Goal: Task Accomplishment & Management: Manage account settings

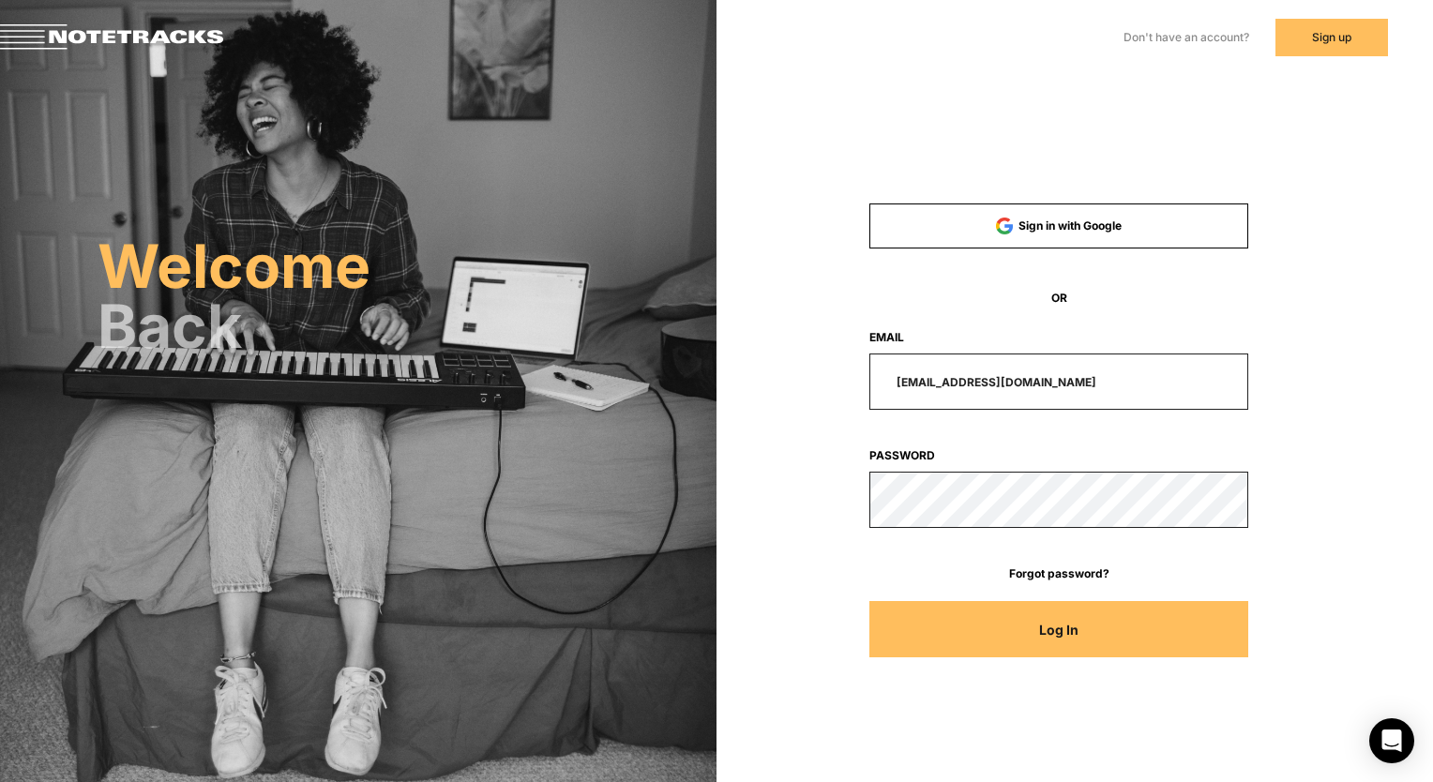
click at [1047, 375] on input "[EMAIL_ADDRESS][DOMAIN_NAME]" at bounding box center [1058, 382] width 379 height 56
type input "m"
click at [1432, 435] on html "Don't have an account? Sign up Already have an account? Log In Welcome Back Sig…" at bounding box center [716, 391] width 1433 height 782
click at [1053, 403] on input "email" at bounding box center [1058, 382] width 379 height 56
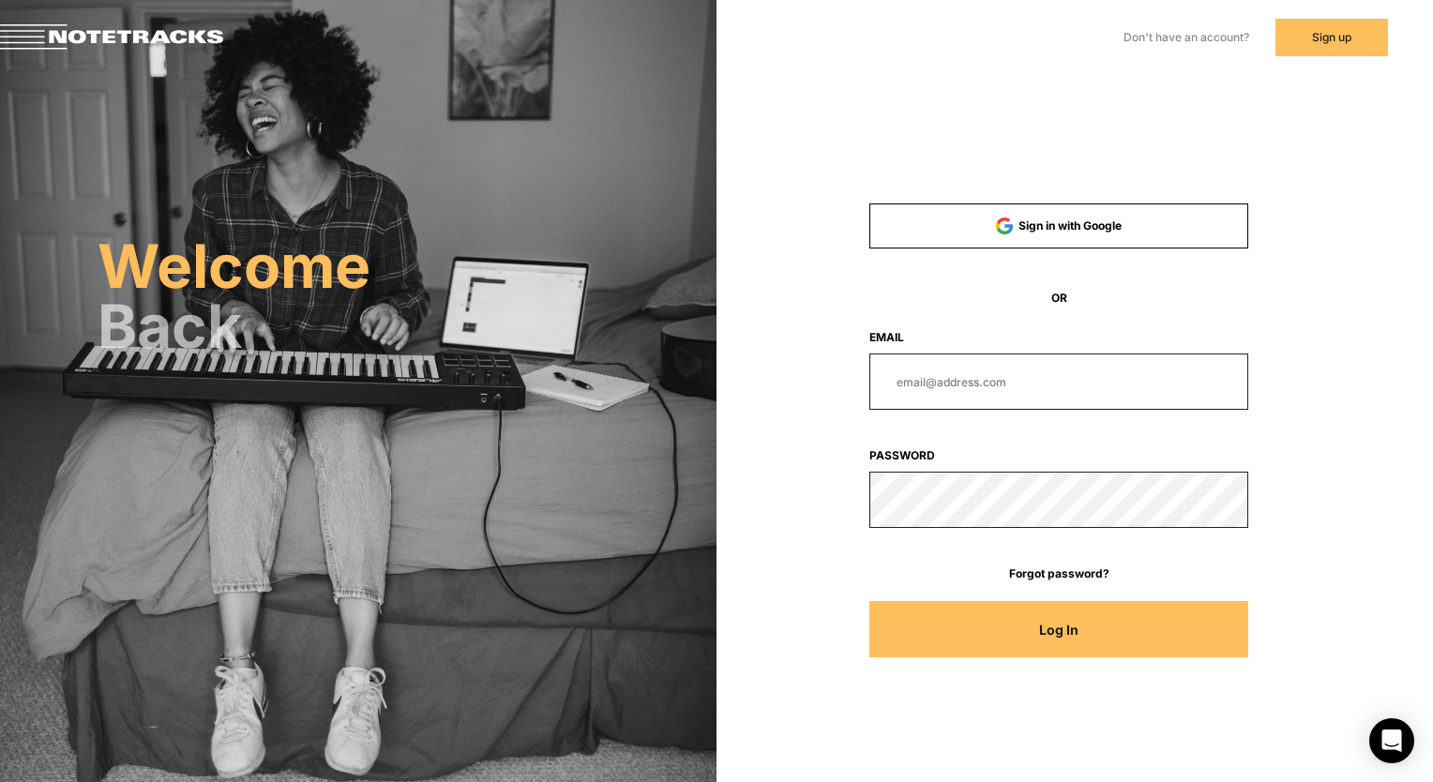
paste input "[PERSON_NAME][EMAIL_ADDRESS][DOMAIN_NAME]"
type input "[PERSON_NAME][EMAIL_ADDRESS][DOMAIN_NAME]"
click at [844, 514] on div at bounding box center [1059, 500] width 505 height 56
click at [915, 606] on button "Log In" at bounding box center [1058, 629] width 379 height 56
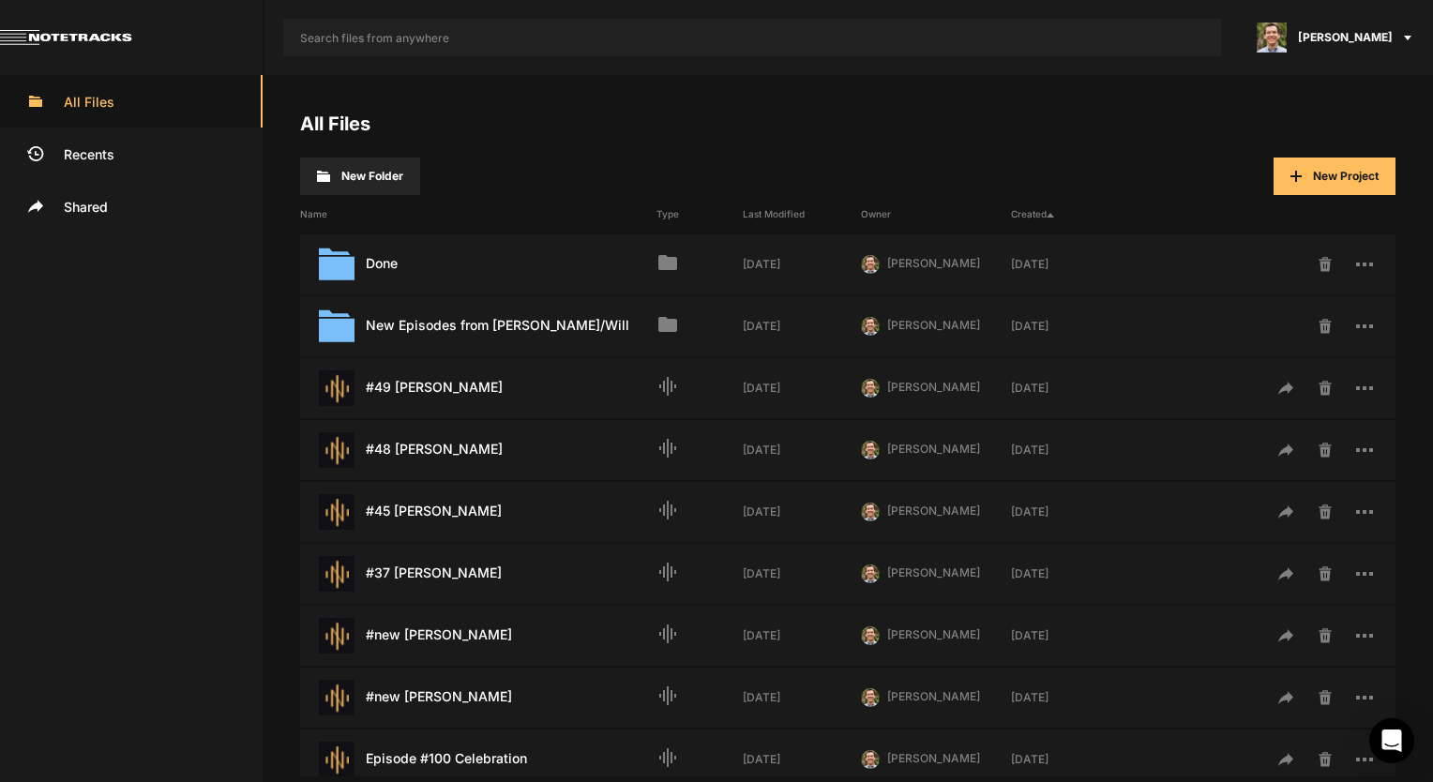
click at [1328, 166] on button "New Project" at bounding box center [1335, 177] width 122 height 38
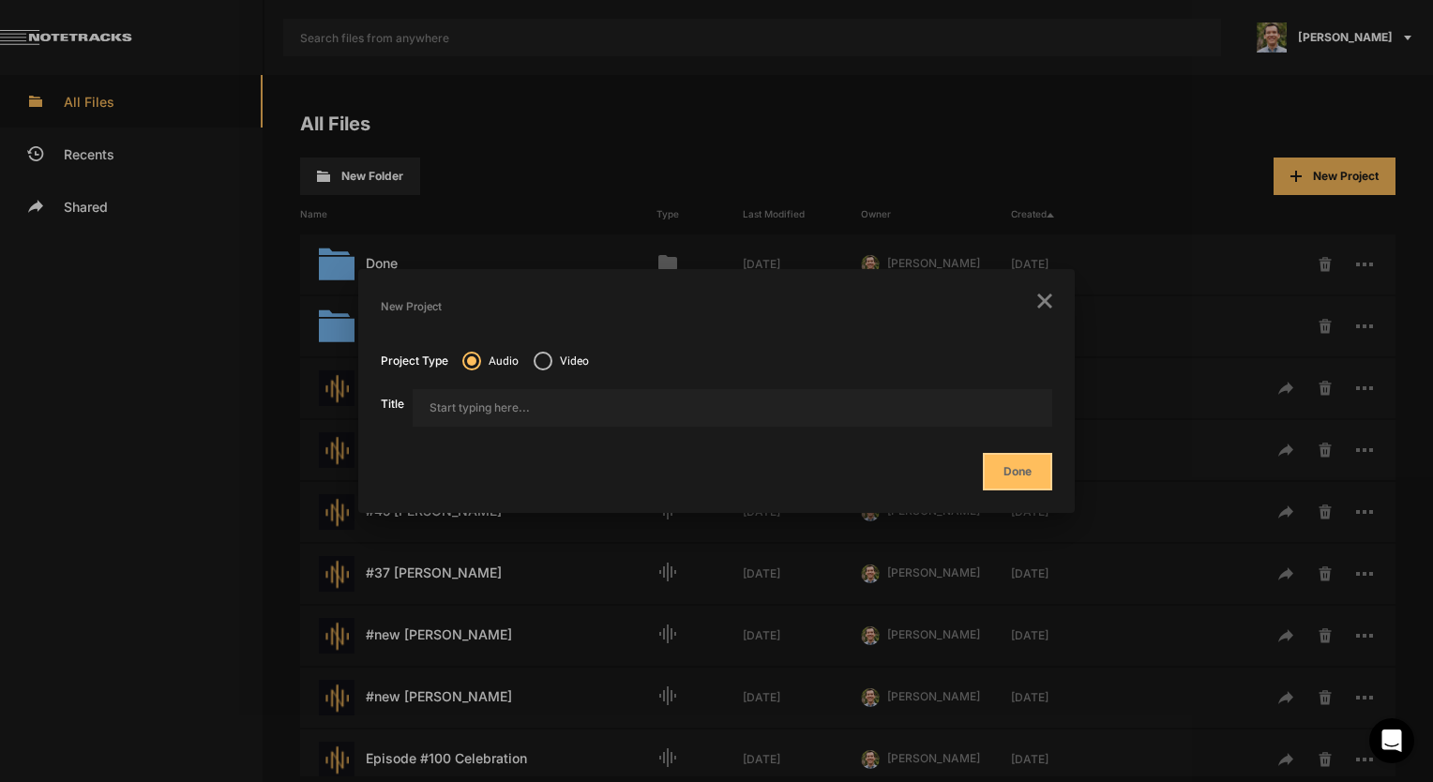
click at [566, 407] on input "Title" at bounding box center [733, 408] width 640 height 38
type input "#50 [PERSON_NAME]"
click at [1014, 481] on button "Done" at bounding box center [1017, 472] width 69 height 38
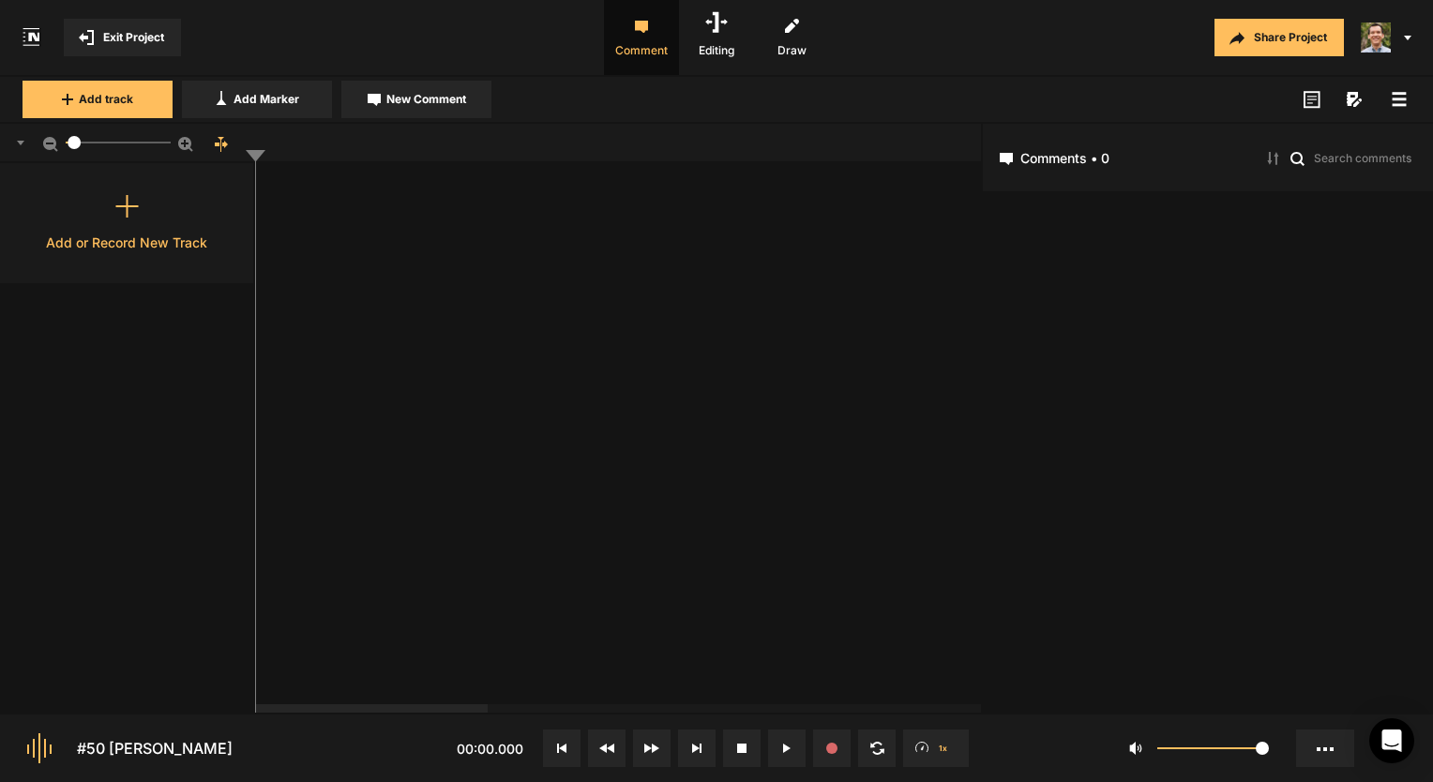
click at [126, 227] on div "Add or Record New Track" at bounding box center [127, 223] width 255 height 120
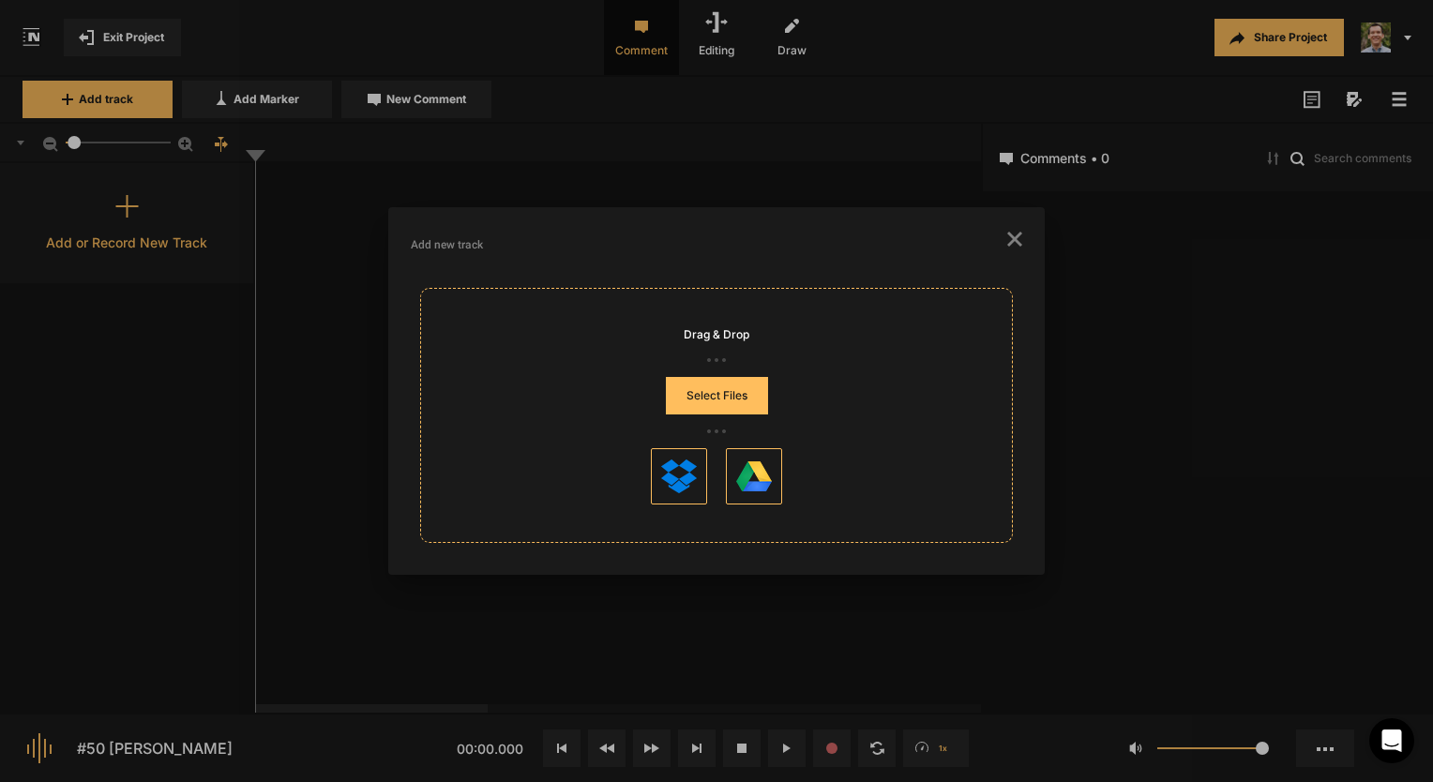
click at [739, 404] on button "Select Files" at bounding box center [717, 396] width 102 height 38
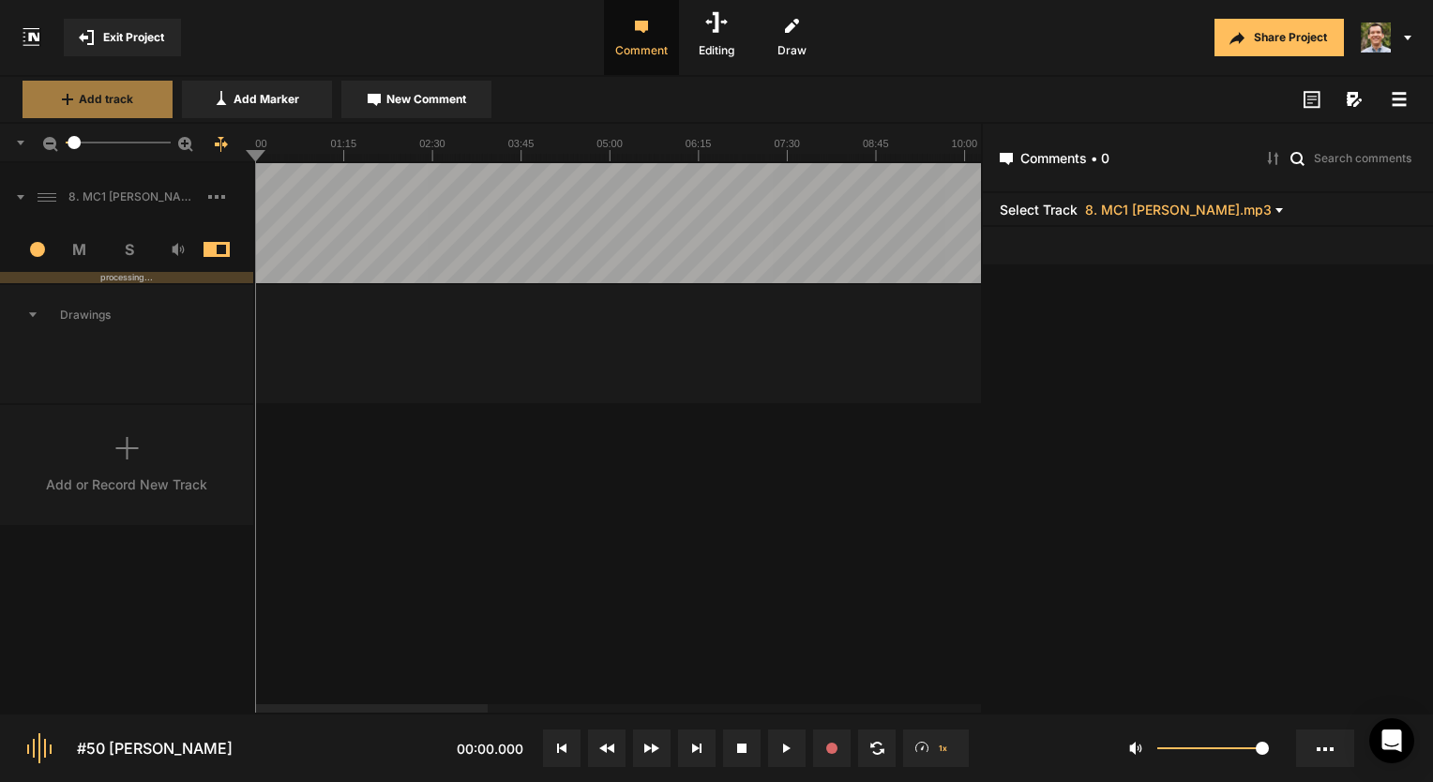
click at [85, 108] on button "Add track" at bounding box center [98, 100] width 150 height 38
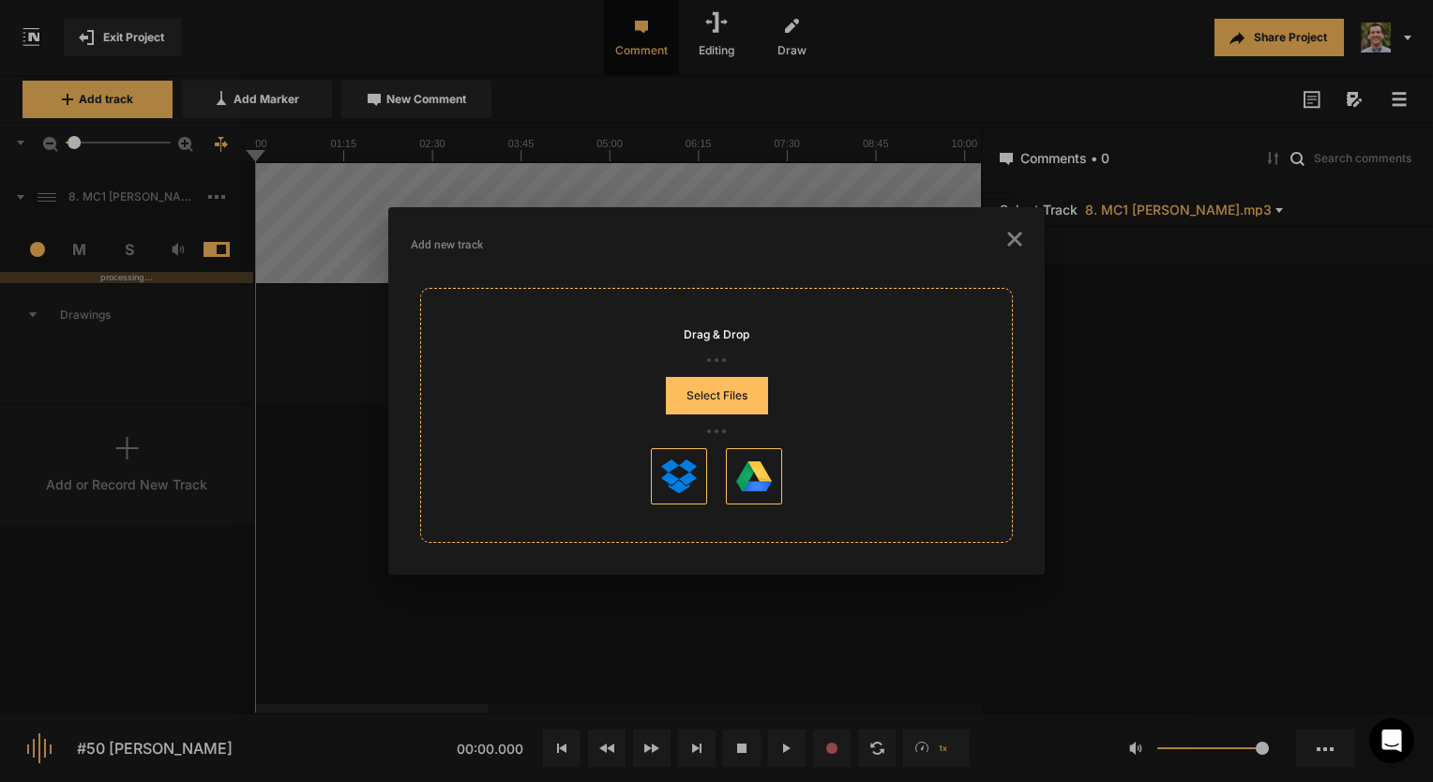
click at [687, 400] on button "Select Files" at bounding box center [717, 396] width 102 height 38
click at [1024, 237] on mat-dialog-container "Add new track Drag & Drop Select Files" at bounding box center [716, 391] width 657 height 368
click at [997, 242] on h3 "Add new track" at bounding box center [717, 245] width 612 height 30
click at [1013, 234] on icon "button" at bounding box center [1014, 239] width 15 height 15
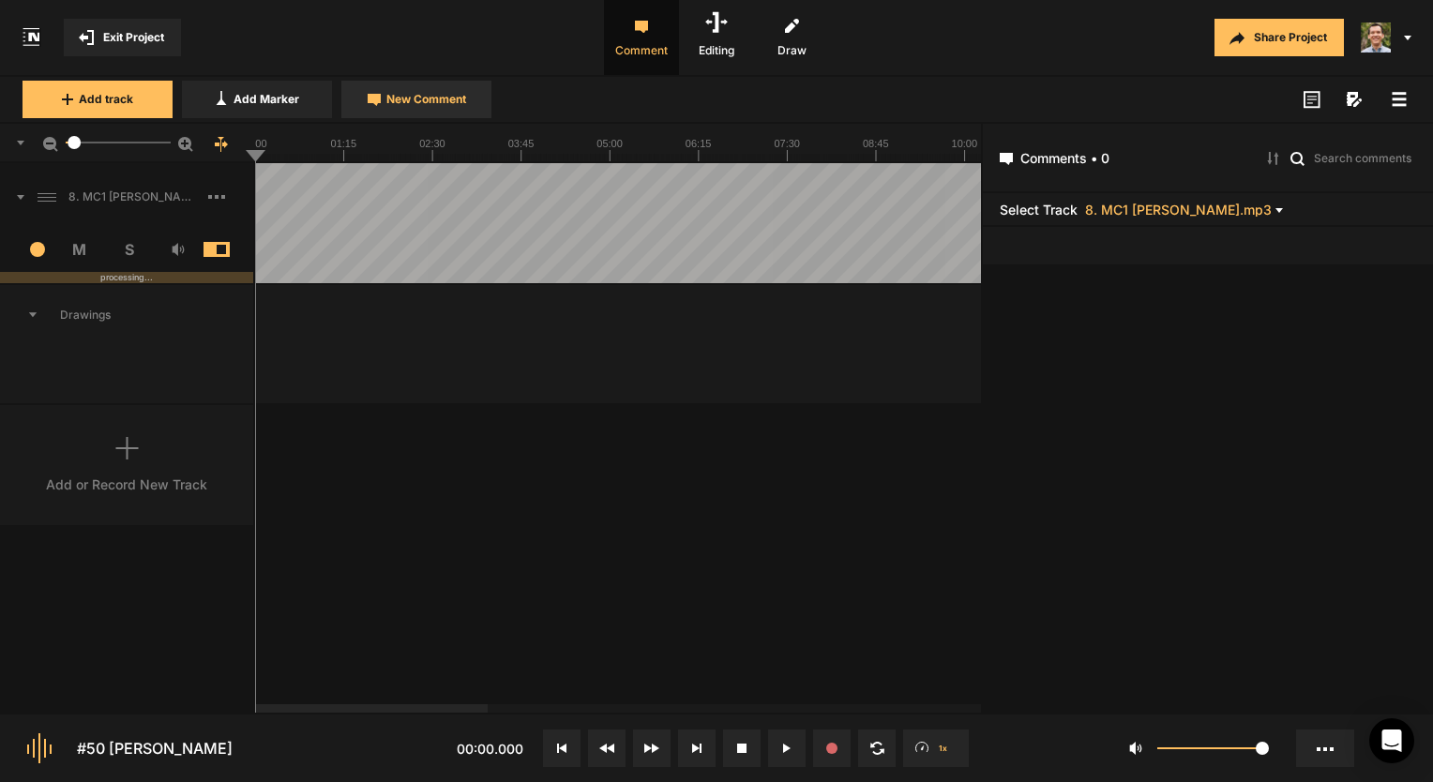
click at [417, 93] on span "New Comment" at bounding box center [426, 99] width 80 height 17
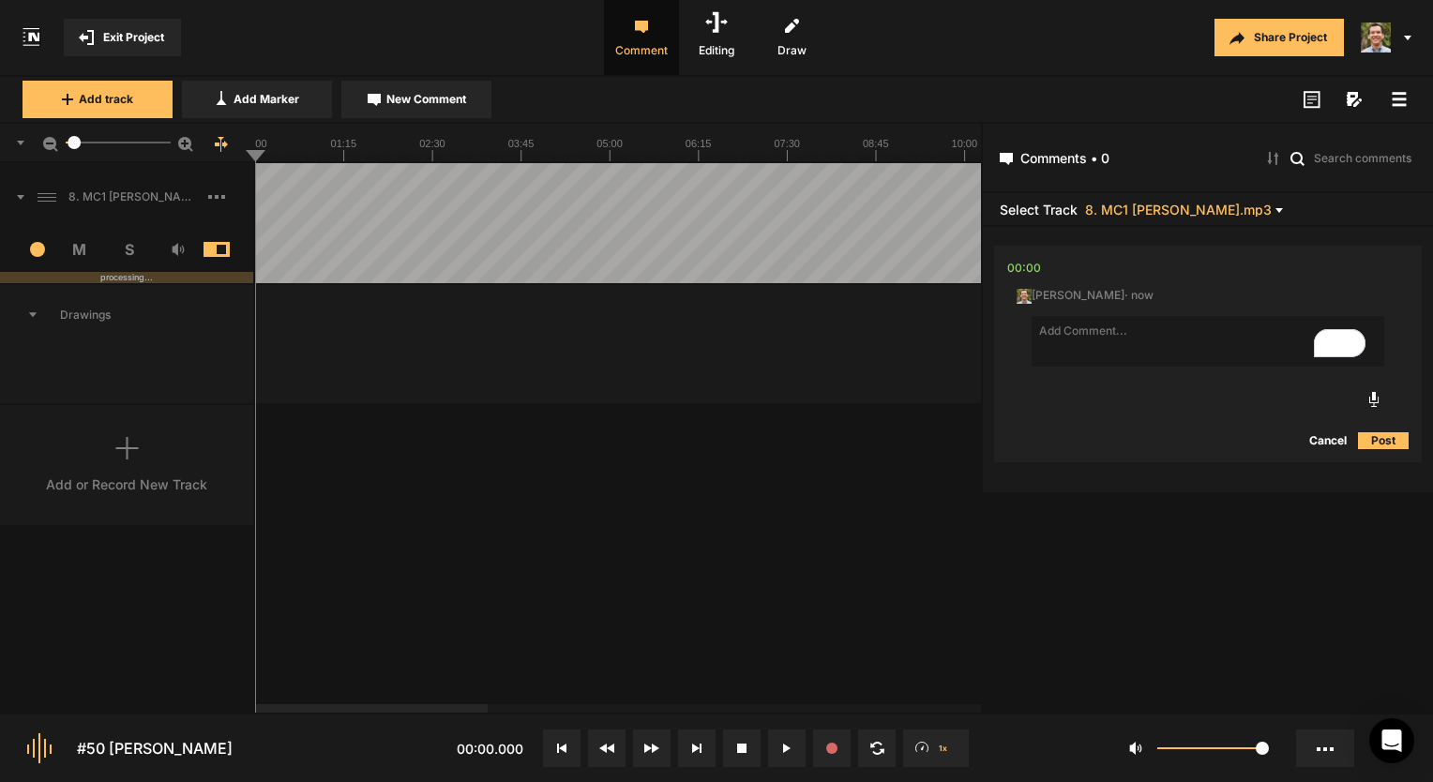
type textarea "T"
click at [1317, 448] on button "Cancel" at bounding box center [1328, 441] width 60 height 23
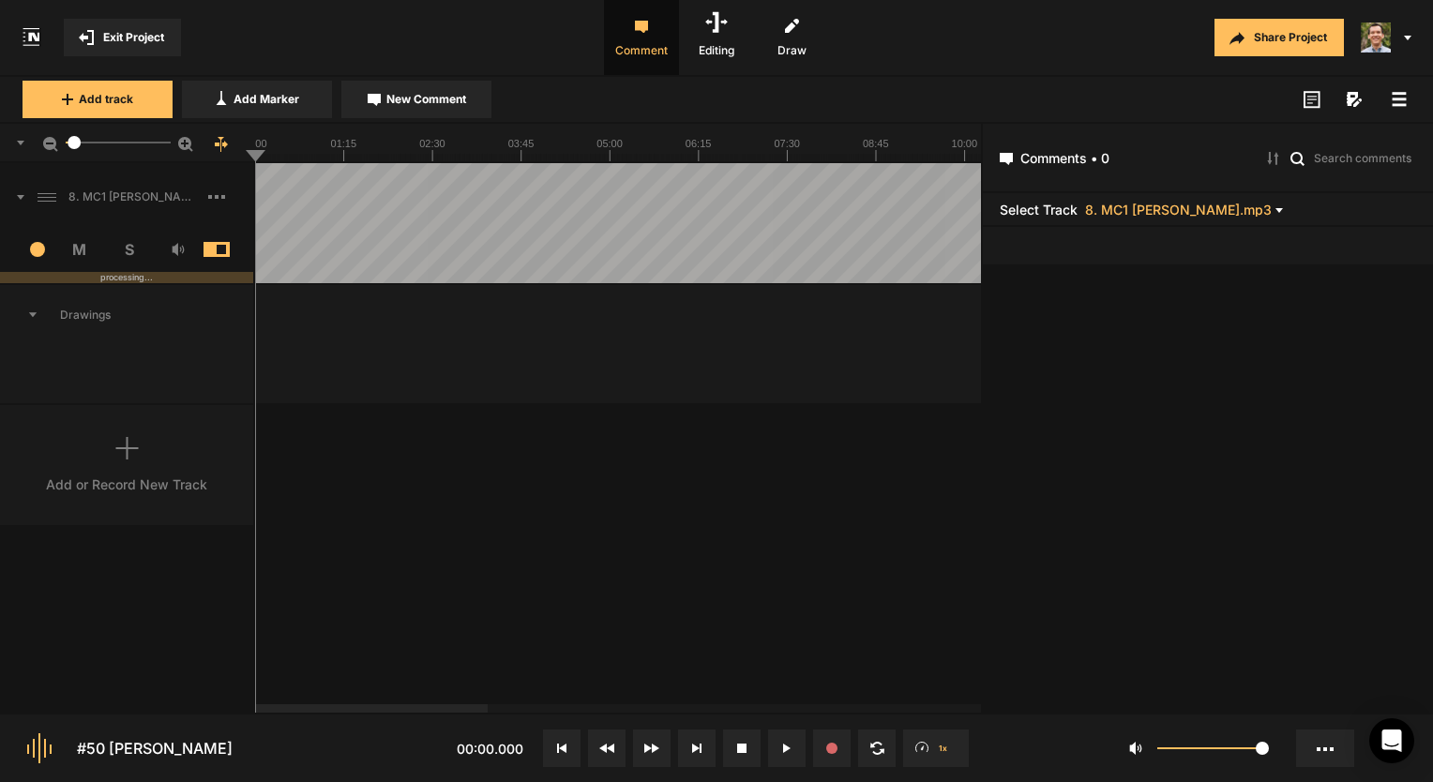
click at [140, 52] on button "Exit Project" at bounding box center [122, 38] width 117 height 38
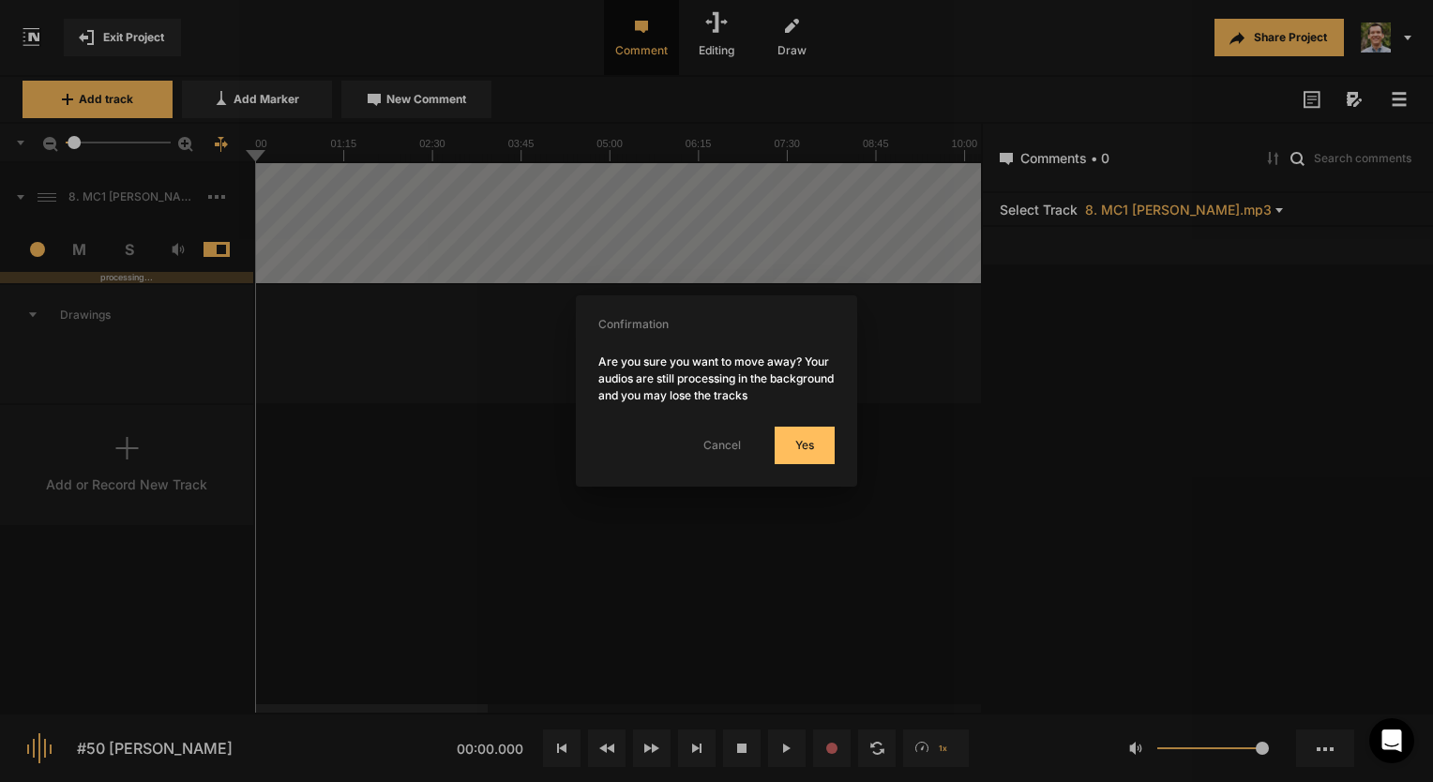
click at [796, 442] on button "Yes" at bounding box center [805, 446] width 60 height 38
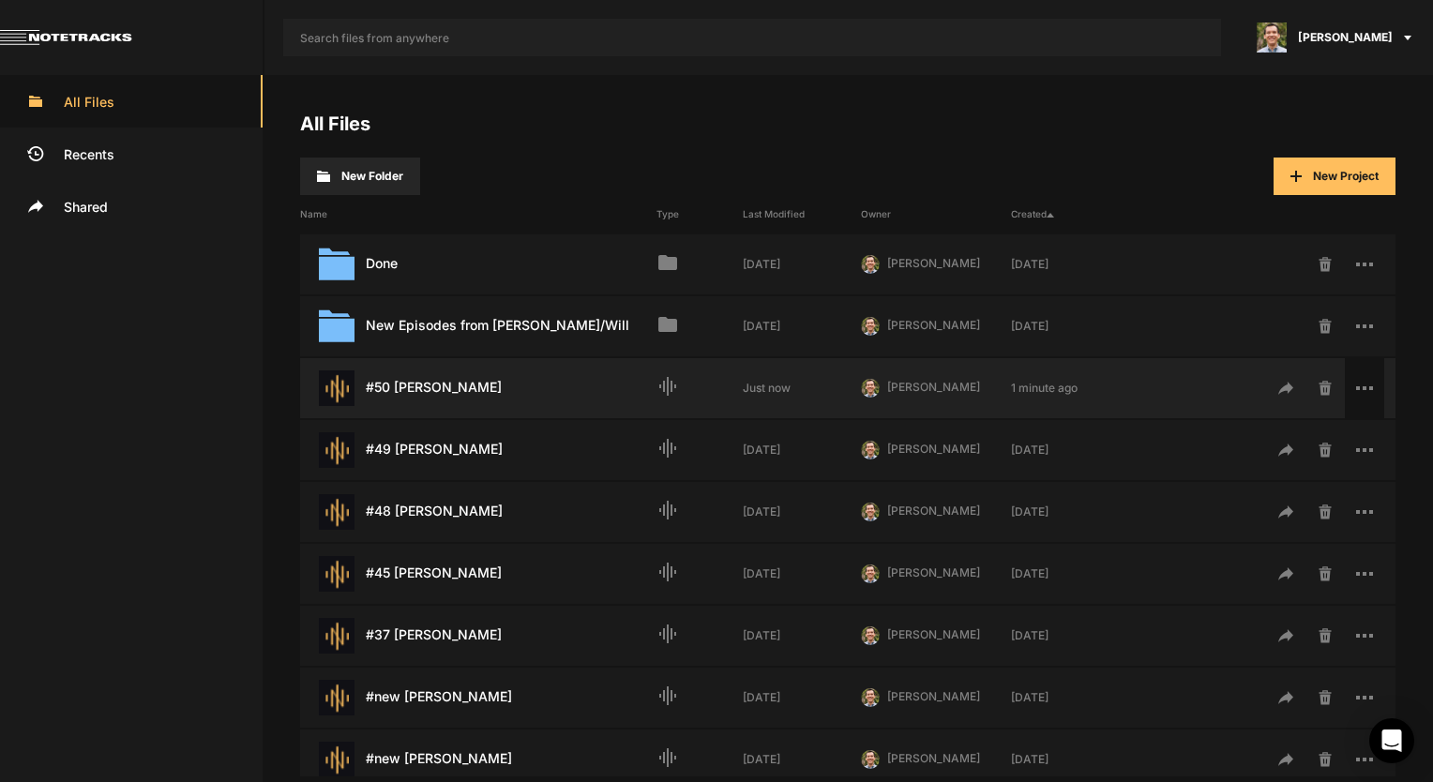
click at [1358, 383] on span at bounding box center [1364, 388] width 39 height 60
click at [1272, 542] on button "Share" at bounding box center [1305, 530] width 143 height 45
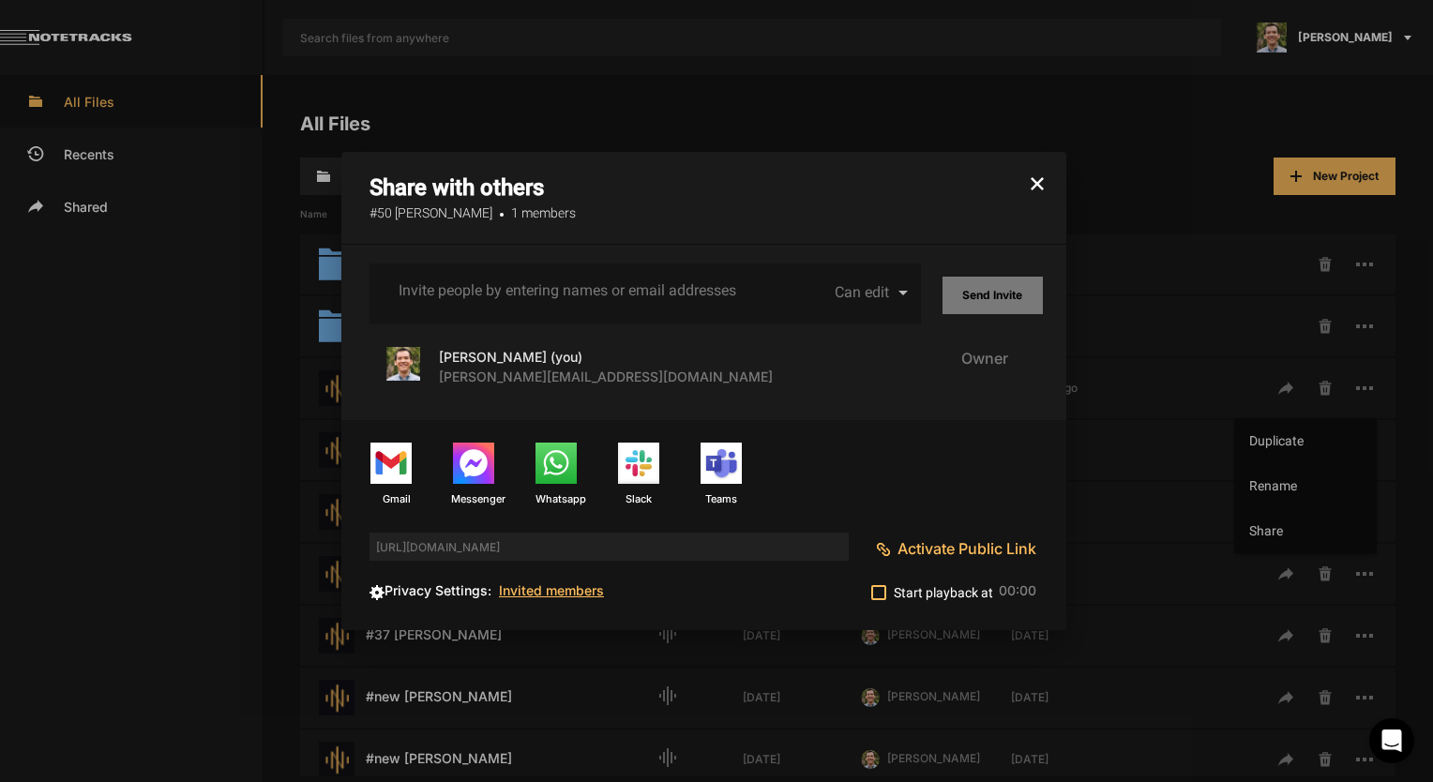
click at [570, 288] on input "Invite people by entering names or email addresses" at bounding box center [569, 290] width 340 height 17
type input "[EMAIL_ADDRESS][DOMAIN_NAME]"
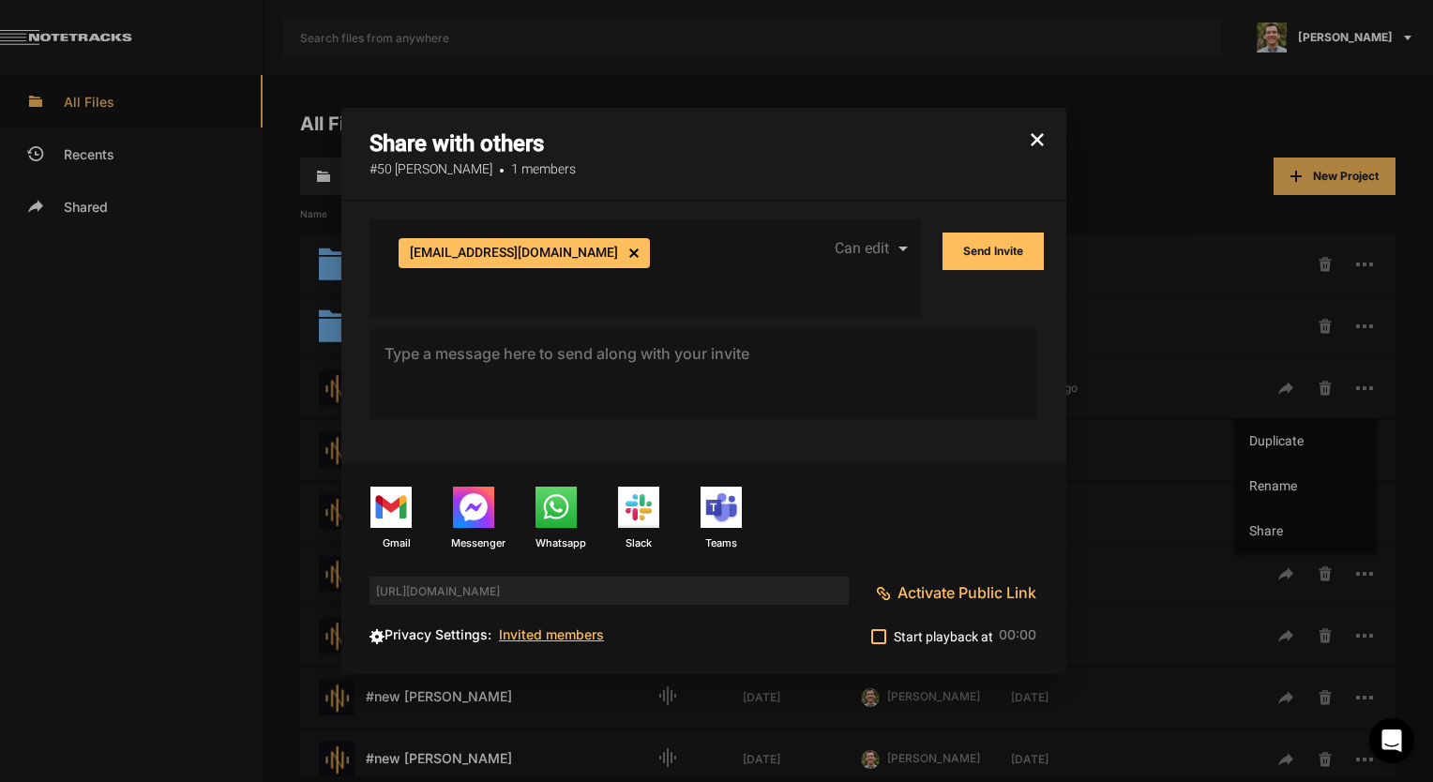
click at [628, 276] on input "Invite people by entering names or email addresses" at bounding box center [569, 284] width 340 height 17
type input "[EMAIL_ADDRESS][DOMAIN_NAME]"
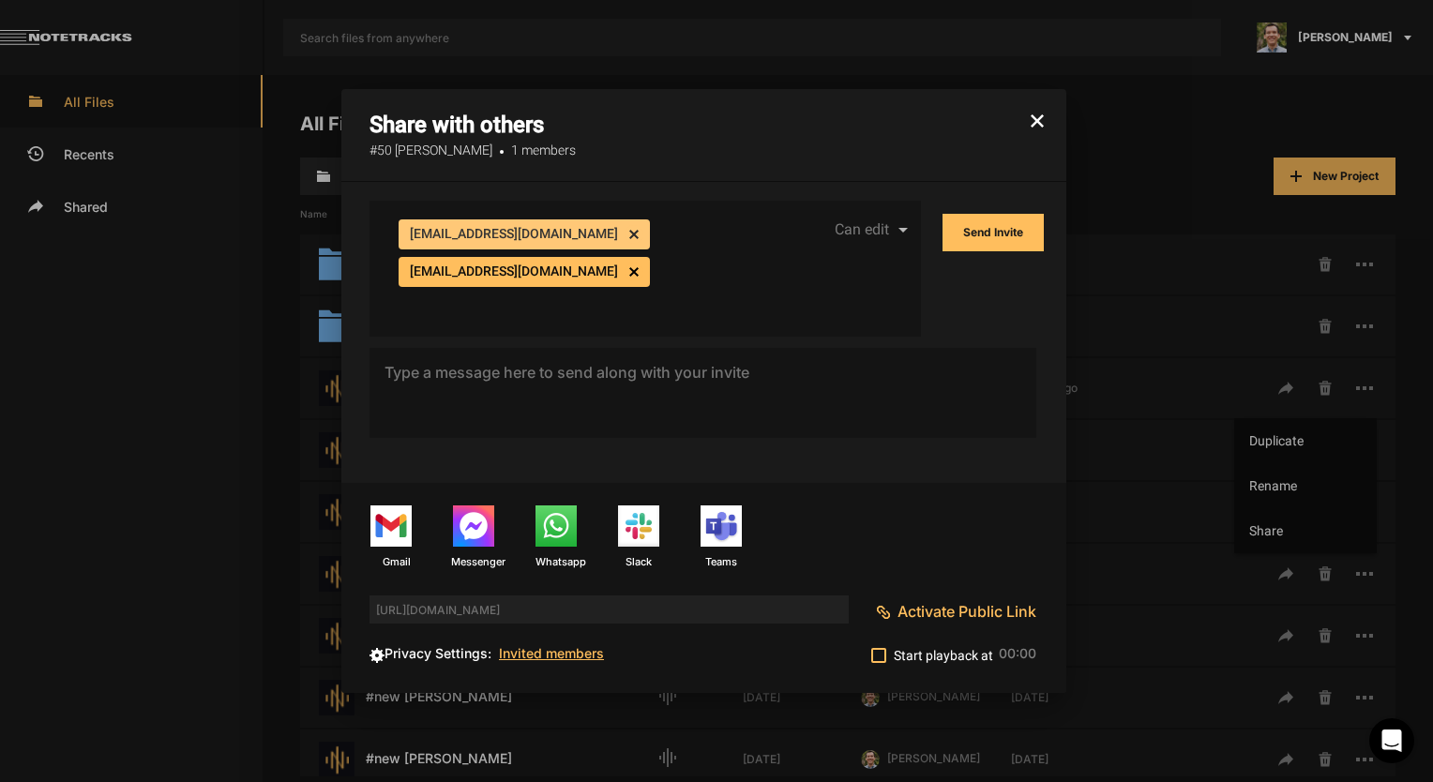
click at [661, 280] on div "[EMAIL_ADDRESS][DOMAIN_NAME] cancel [EMAIL_ADDRESS][DOMAIN_NAME] cancel" at bounding box center [568, 265] width 347 height 99
click at [631, 271] on div "[EMAIL_ADDRESS][DOMAIN_NAME] cancel [EMAIL_ADDRESS][DOMAIN_NAME] cancel" at bounding box center [568, 265] width 347 height 99
click at [612, 271] on div "[EMAIL_ADDRESS][DOMAIN_NAME] cancel [EMAIL_ADDRESS][DOMAIN_NAME] cancel" at bounding box center [568, 265] width 347 height 99
click at [600, 237] on div "[EMAIL_ADDRESS][DOMAIN_NAME] cancel [EMAIL_ADDRESS][DOMAIN_NAME] cancel" at bounding box center [568, 265] width 347 height 99
click at [516, 295] on input "Invite people by entering names or email addresses" at bounding box center [569, 303] width 340 height 17
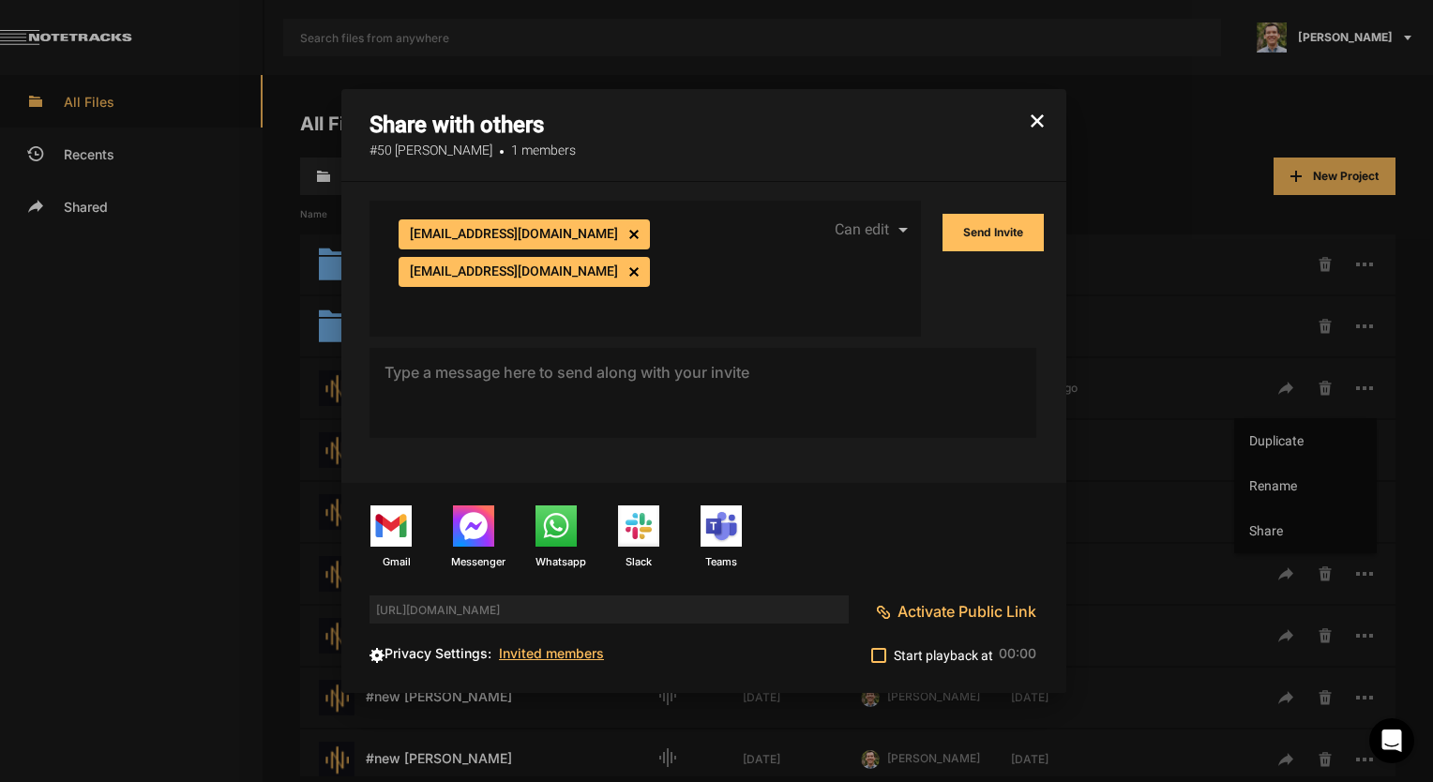
paste input "[EMAIL_ADDRESS][DOMAIN_NAME]"
type input "[EMAIL_ADDRESS][DOMAIN_NAME]"
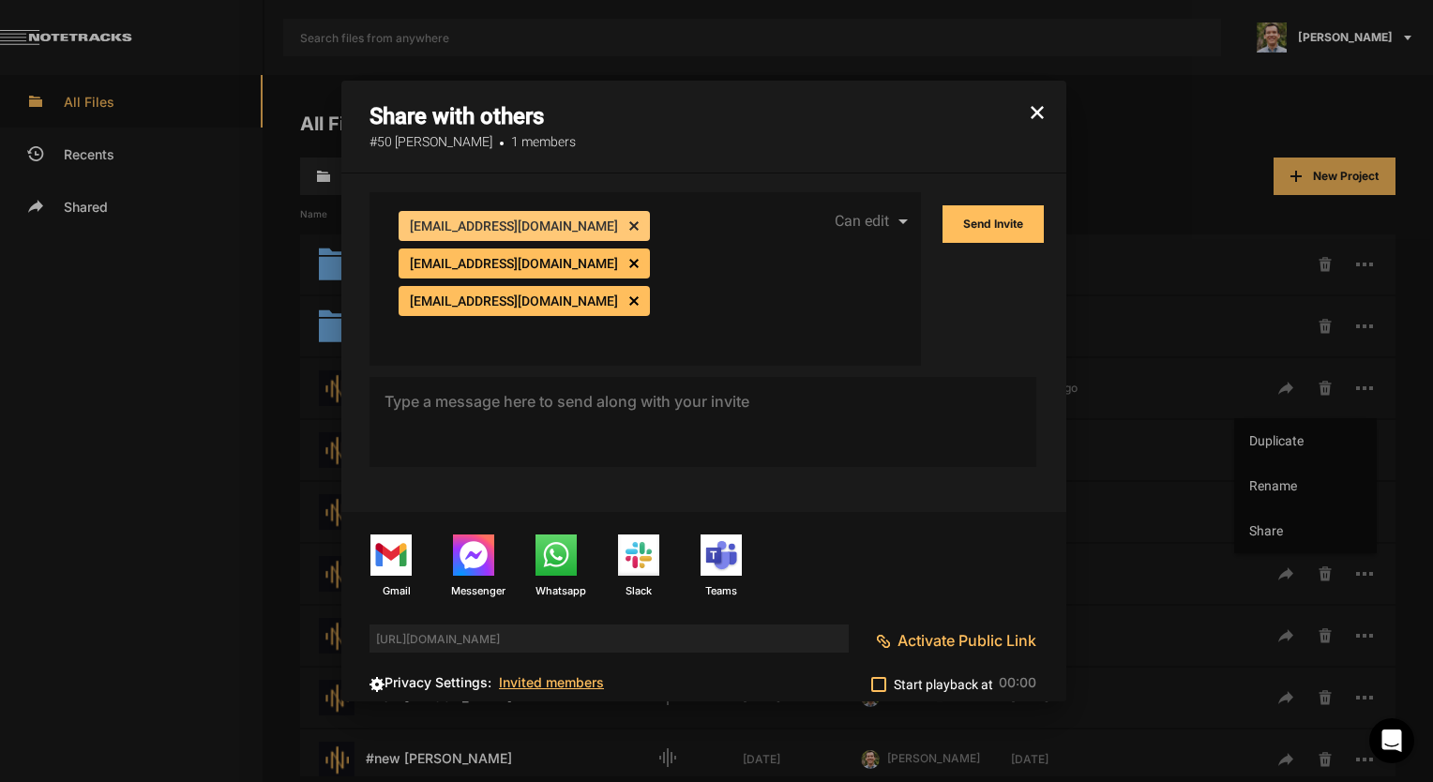
click at [665, 282] on div "[EMAIL_ADDRESS][DOMAIN_NAME] cancel [EMAIL_ADDRESS][DOMAIN_NAME] cancel [EMAIL_…" at bounding box center [568, 275] width 347 height 137
click at [634, 325] on div "[EMAIL_ADDRESS][DOMAIN_NAME] cancel [EMAIL_ADDRESS][DOMAIN_NAME] cancel [EMAIL_…" at bounding box center [569, 279] width 340 height 174
click at [581, 285] on div "[EMAIL_ADDRESS][DOMAIN_NAME] cancel [EMAIL_ADDRESS][DOMAIN_NAME] cancel [EMAIL_…" at bounding box center [568, 275] width 347 height 137
click at [599, 324] on input "Invite people by entering names or email addresses" at bounding box center [569, 332] width 340 height 17
click at [577, 377] on textarea at bounding box center [703, 422] width 667 height 90
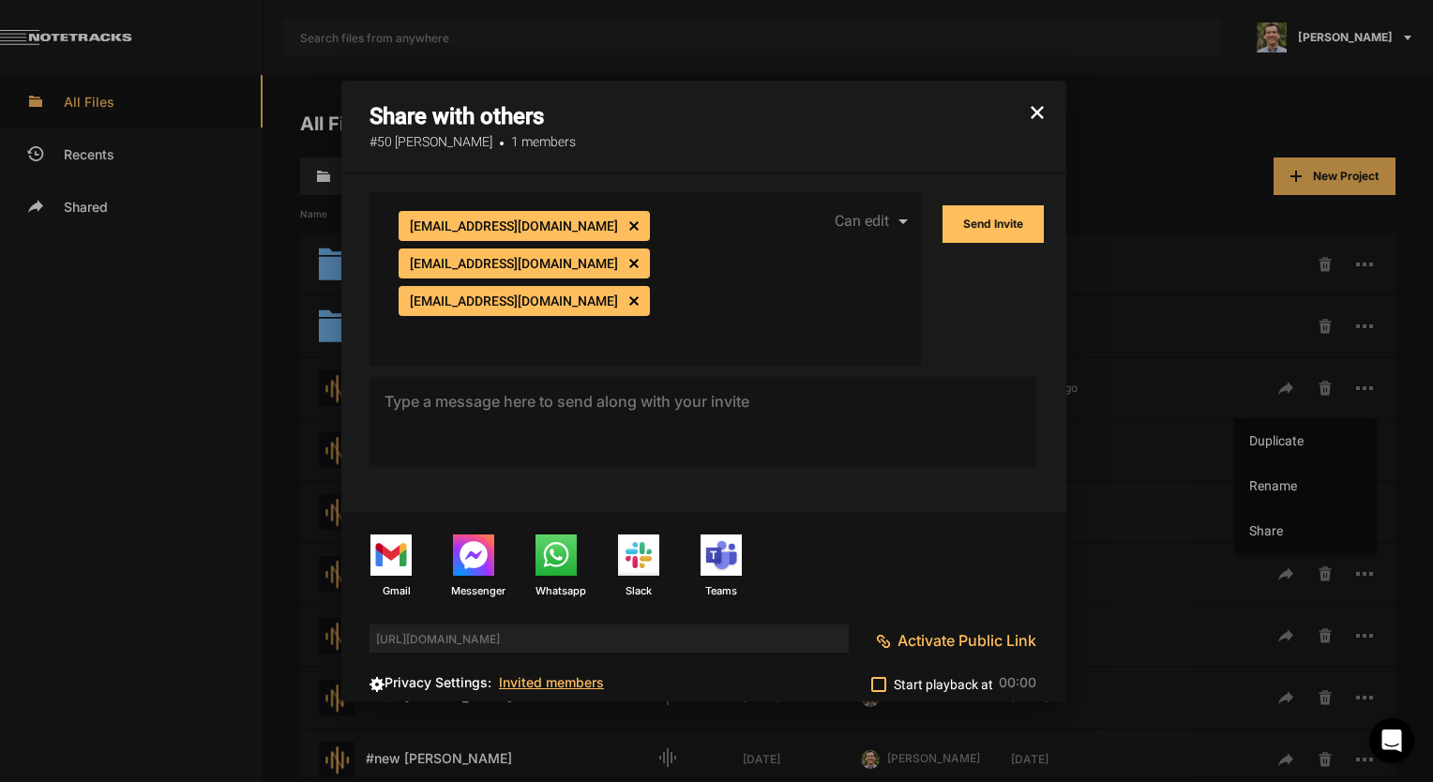
click at [992, 237] on button "Send Invite" at bounding box center [993, 224] width 101 height 38
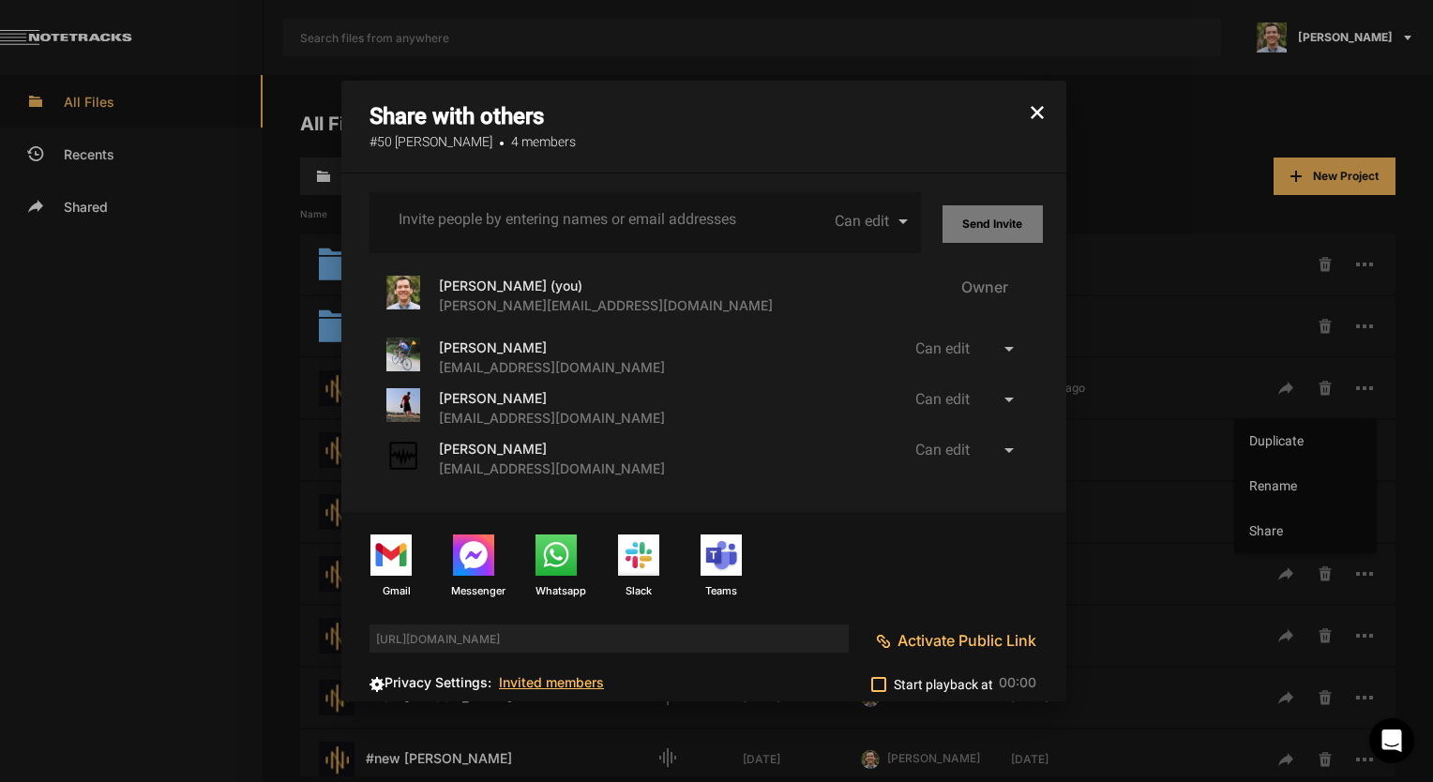
click at [1024, 118] on button "button" at bounding box center [1037, 103] width 58 height 45
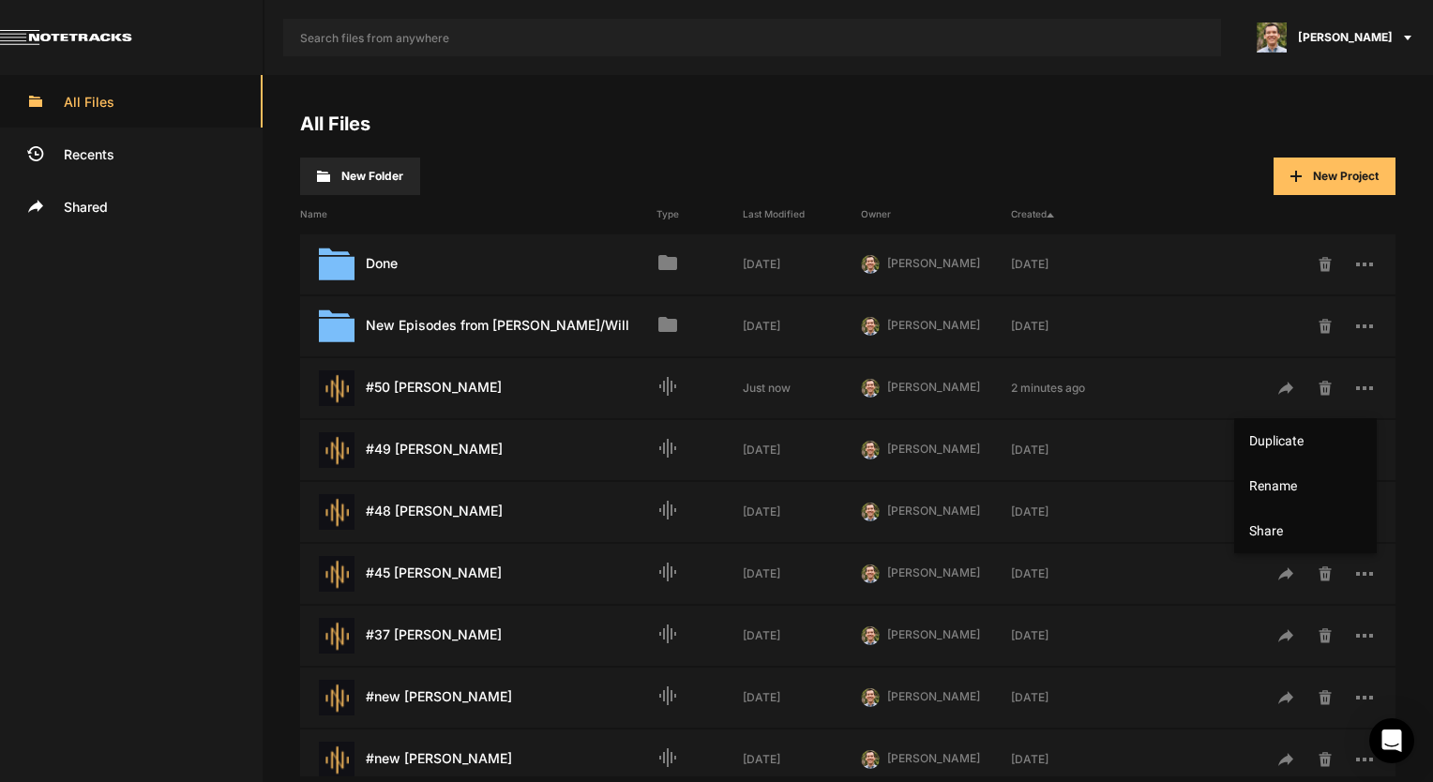
click at [1162, 151] on div at bounding box center [716, 391] width 1433 height 782
click at [1307, 174] on button "New Project" at bounding box center [1335, 177] width 122 height 38
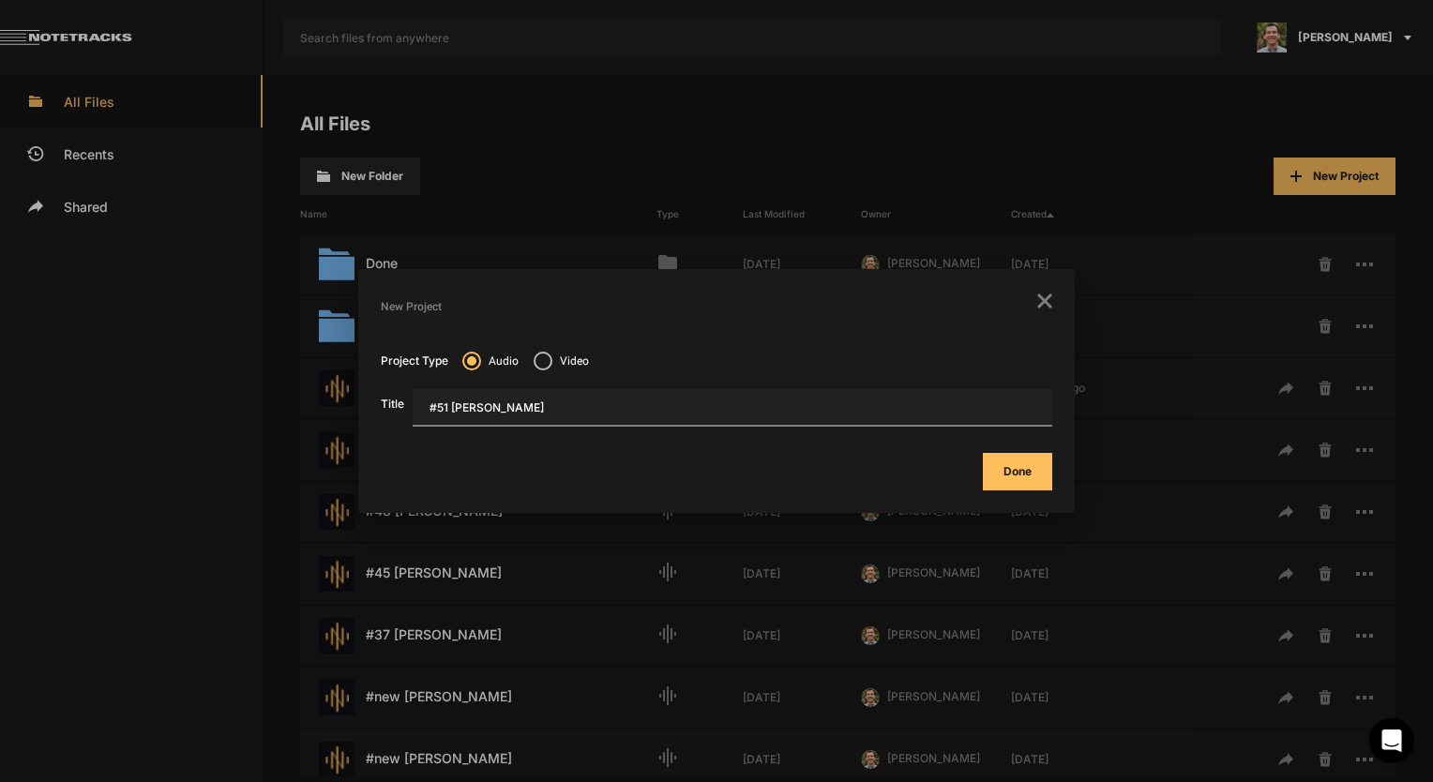
type input "#51 [PERSON_NAME]"
click at [1024, 472] on button "Done" at bounding box center [1017, 472] width 69 height 38
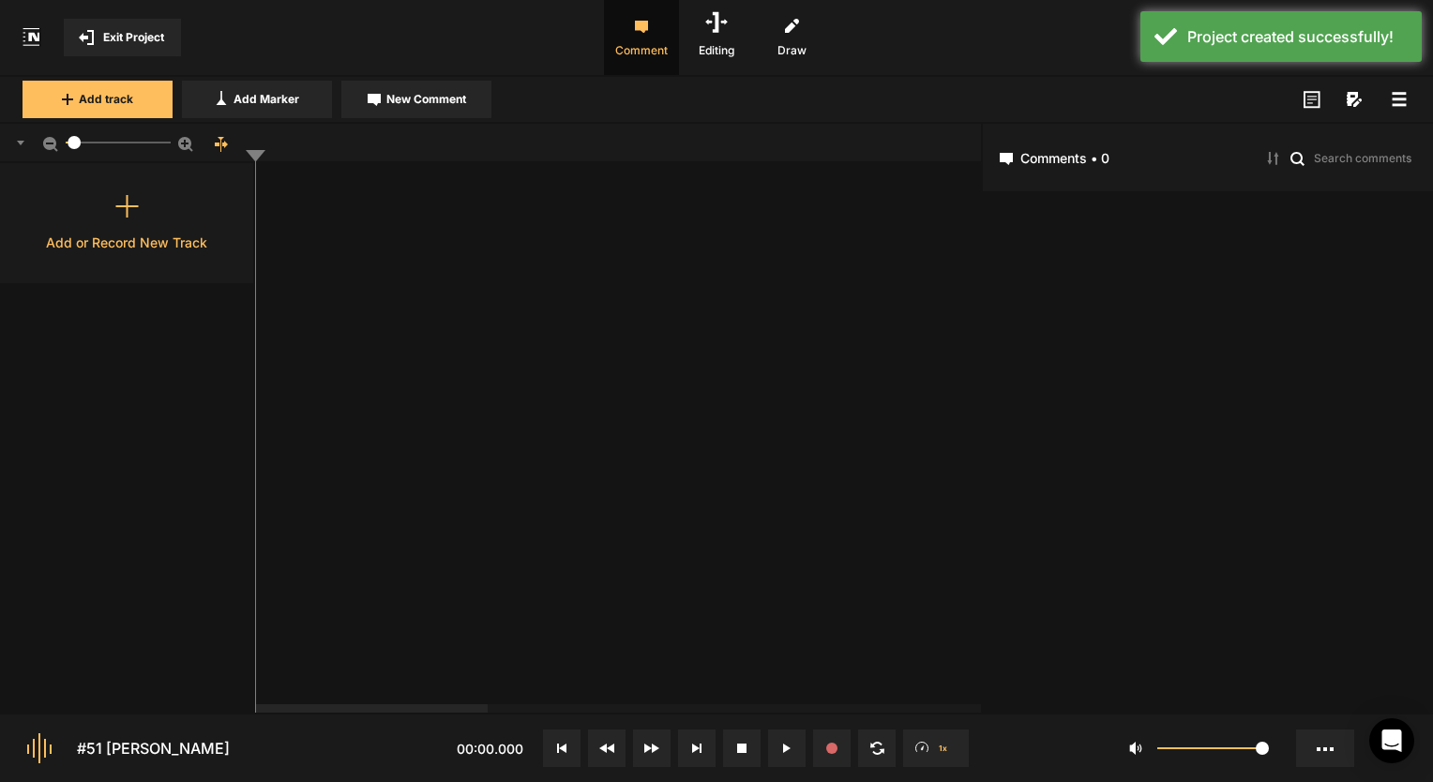
click at [185, 230] on div "Add or Record New Track" at bounding box center [127, 223] width 255 height 120
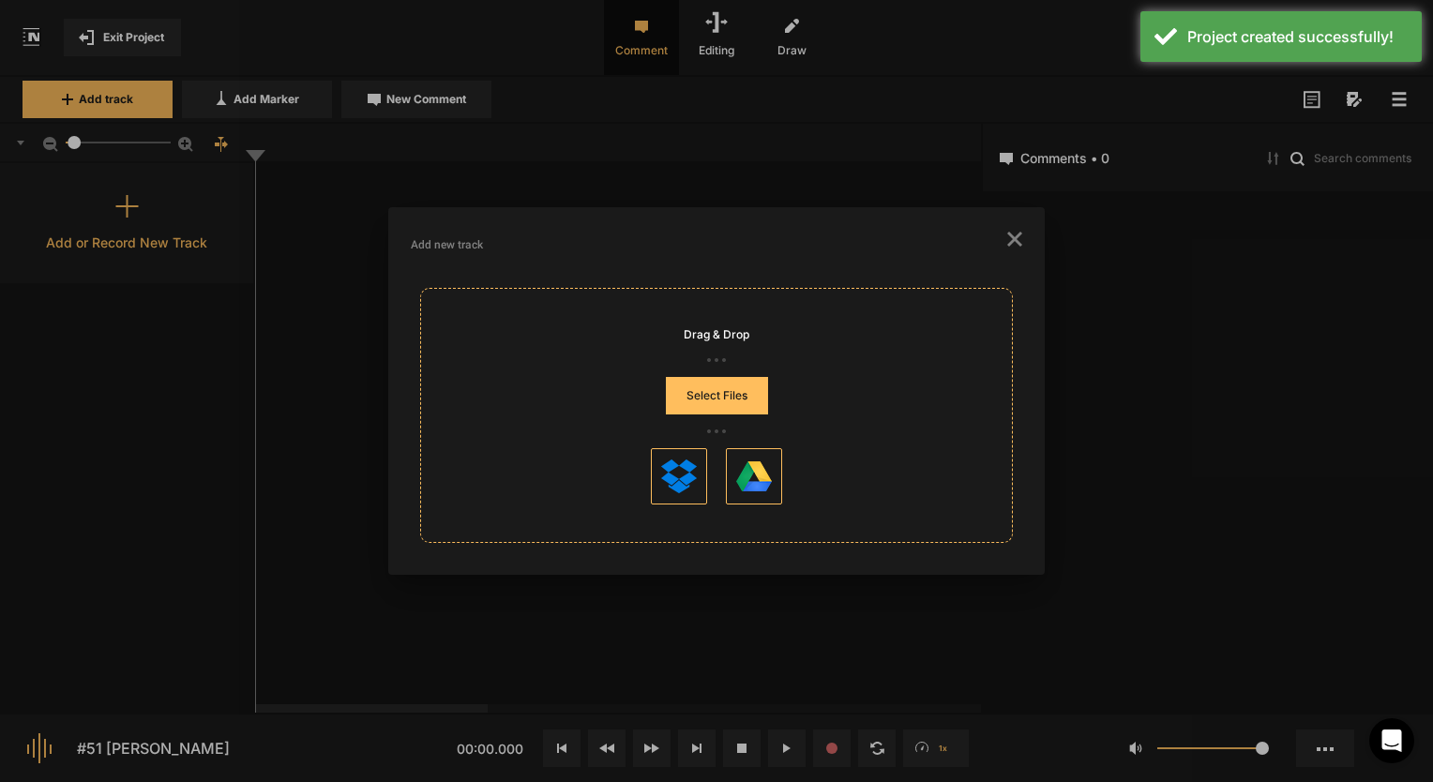
click at [724, 393] on button "Select Files" at bounding box center [717, 396] width 102 height 38
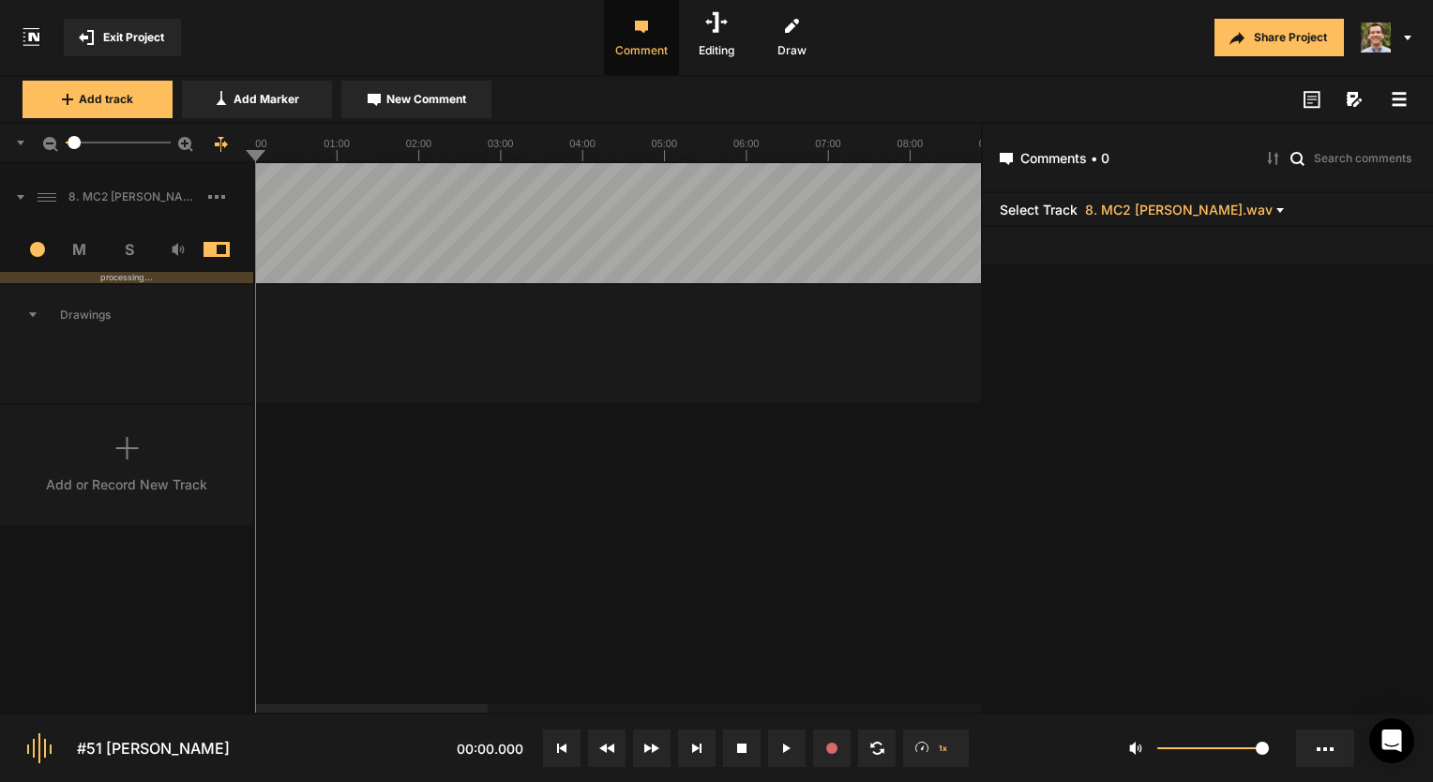
click at [1390, 34] on img at bounding box center [1376, 38] width 30 height 30
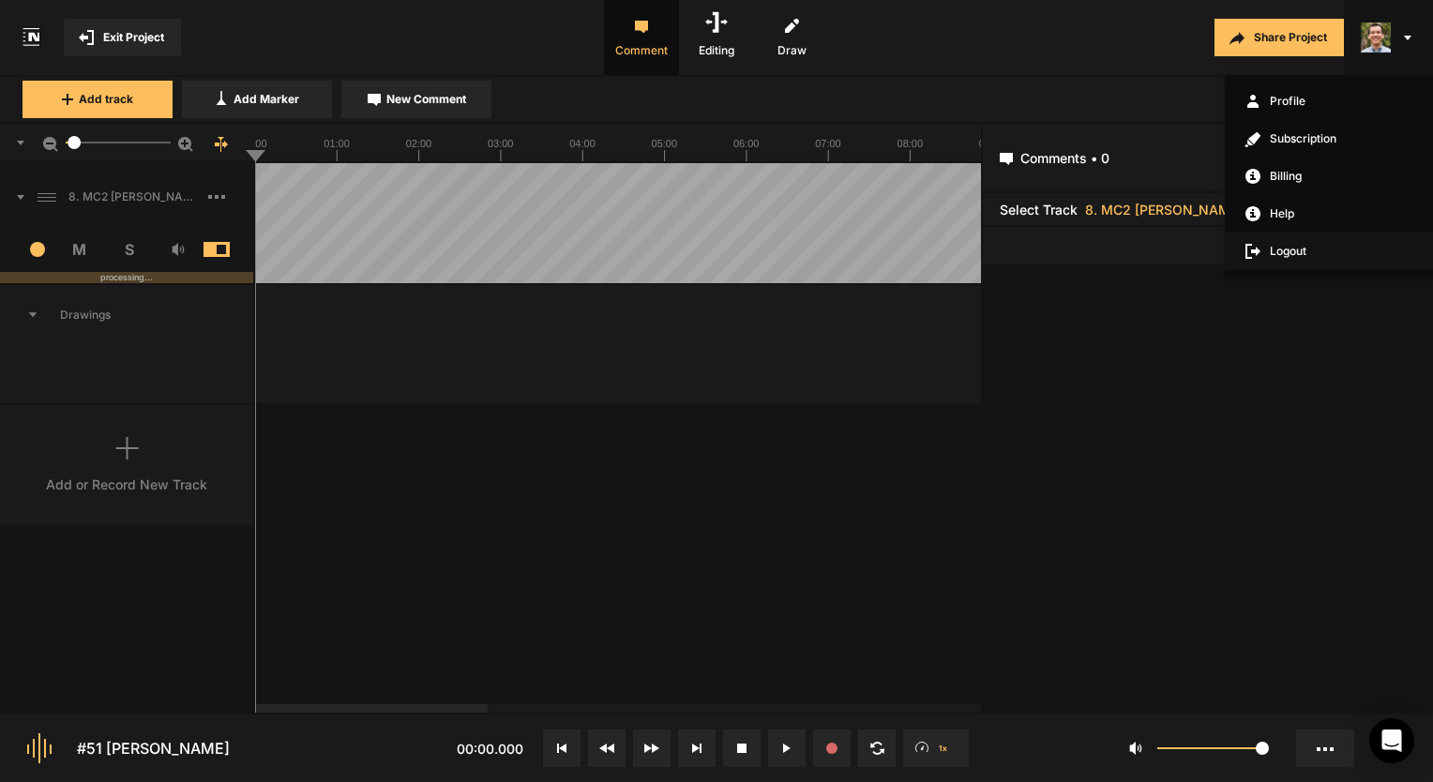
click at [1280, 249] on span "Logout" at bounding box center [1329, 252] width 208 height 38
